Goal: Information Seeking & Learning: Learn about a topic

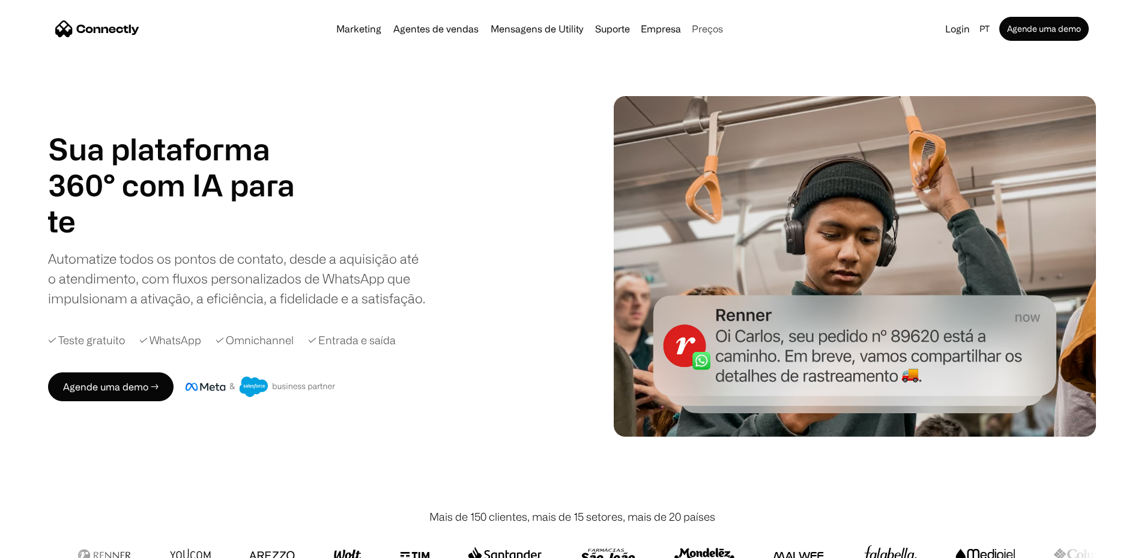
click at [723, 34] on link "Preços" at bounding box center [707, 29] width 41 height 10
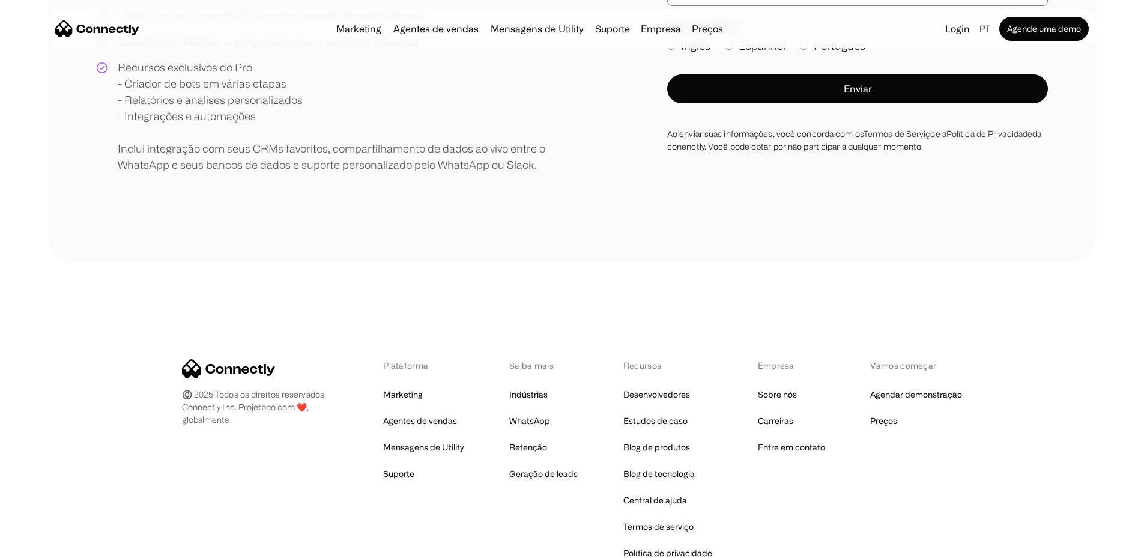
scroll to position [481, 0]
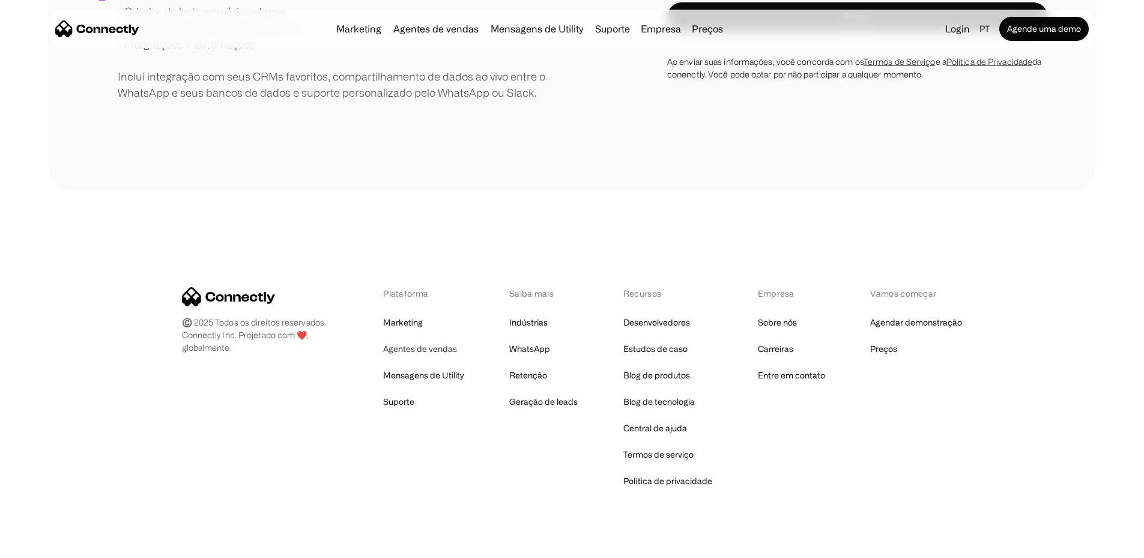
click at [433, 357] on link "Agentes de vendas" at bounding box center [420, 349] width 74 height 17
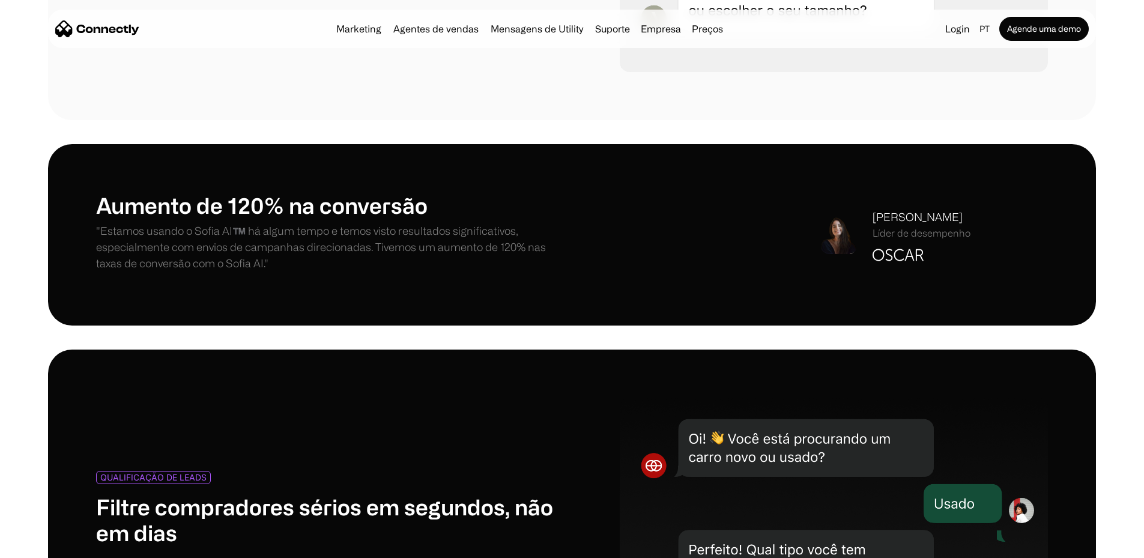
scroll to position [901, 0]
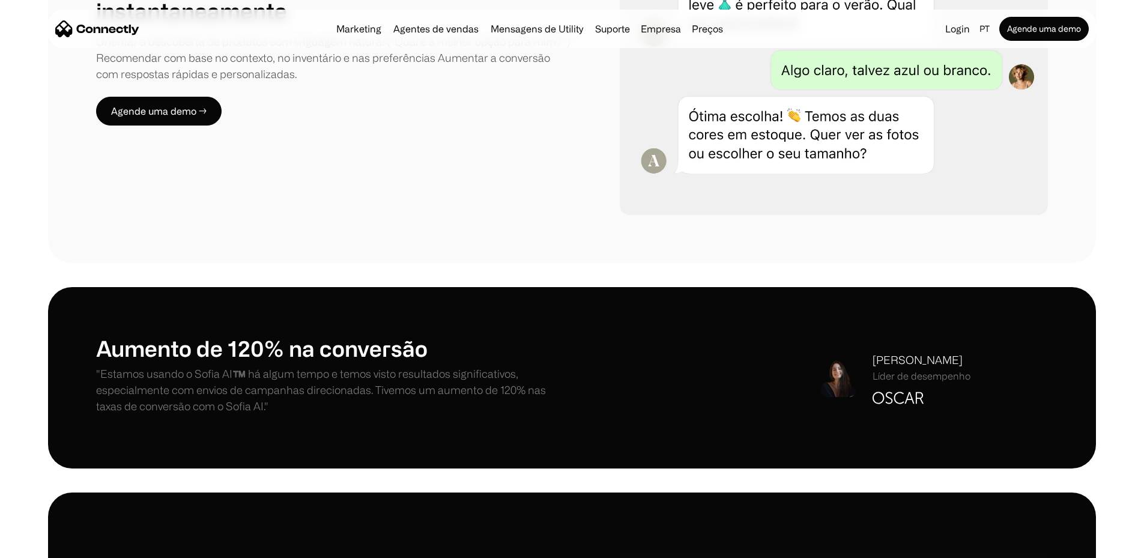
click at [1128, 263] on section at bounding box center [572, 275] width 1144 height 24
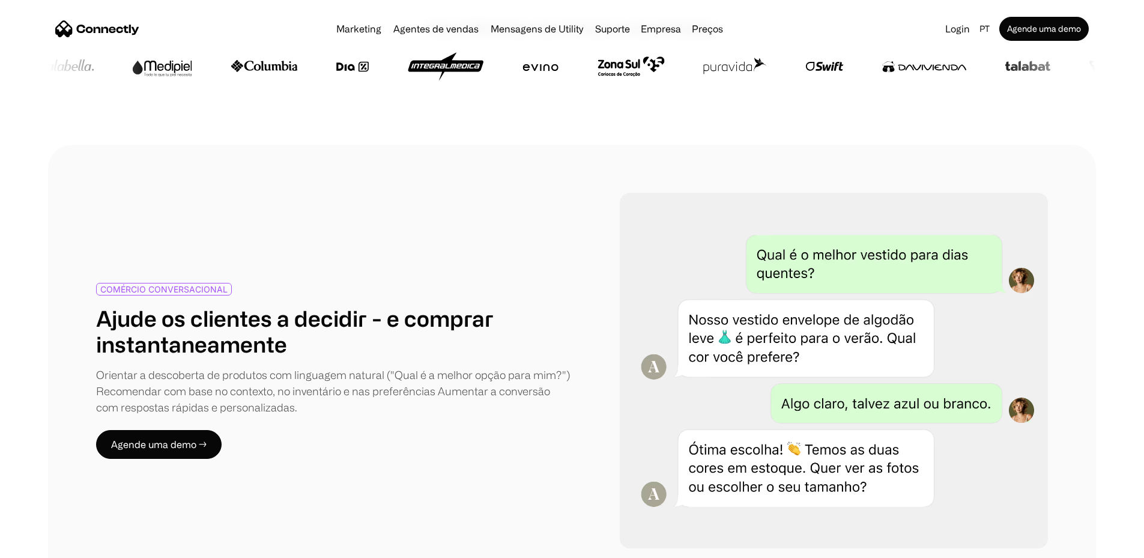
scroll to position [481, 0]
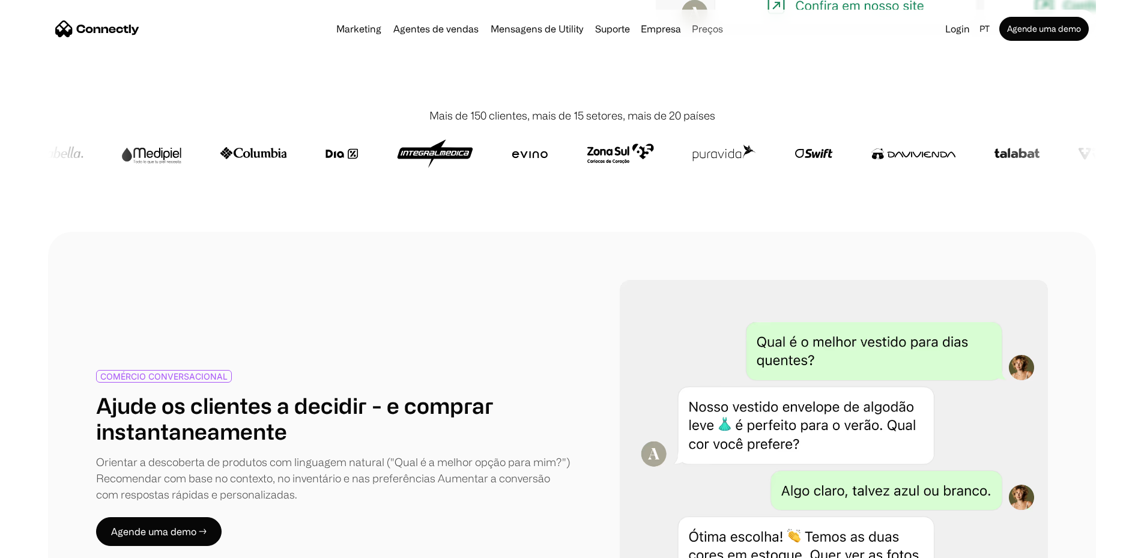
click at [717, 34] on link "Preços" at bounding box center [707, 29] width 41 height 10
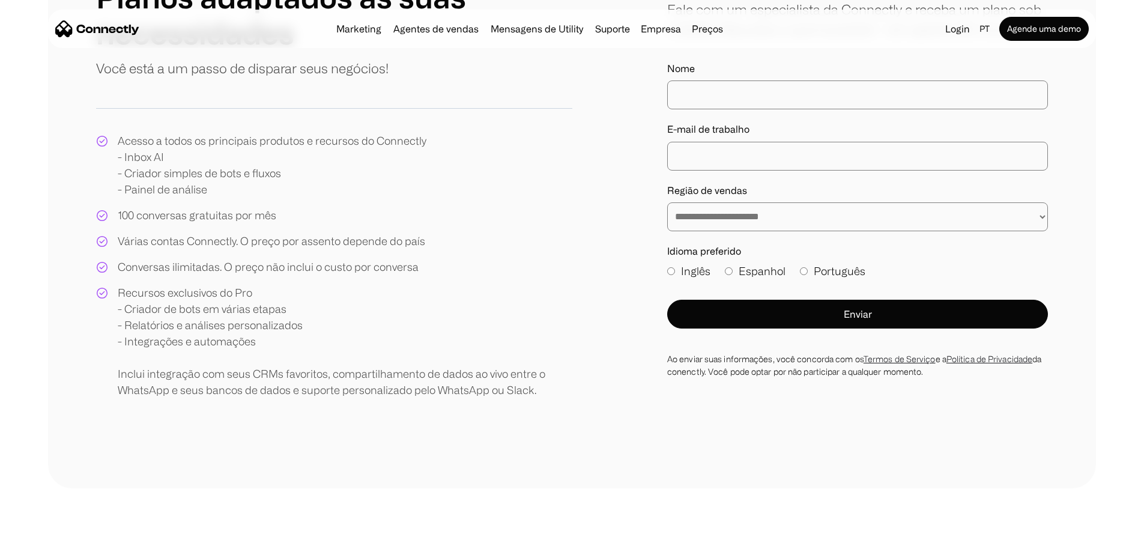
scroll to position [180, 0]
